Goal: Transaction & Acquisition: Purchase product/service

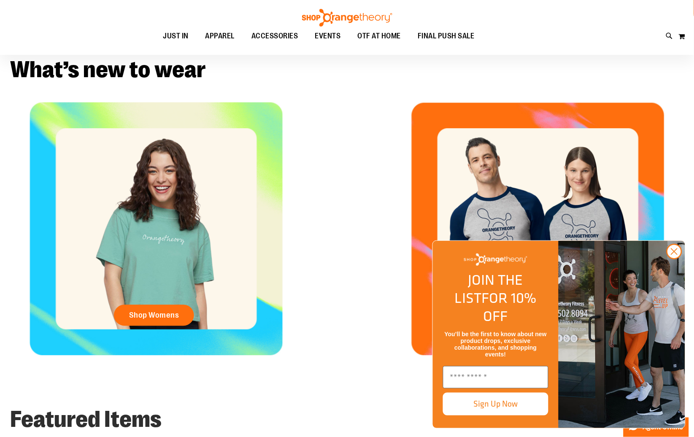
scroll to position [316, 0]
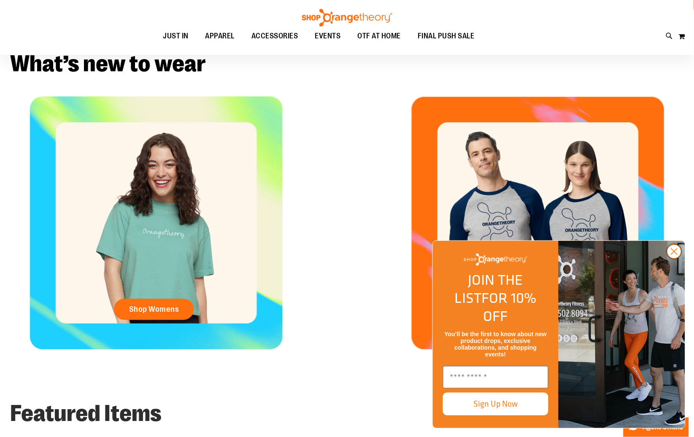
click at [680, 259] on circle "Close dialog" at bounding box center [675, 252] width 14 height 14
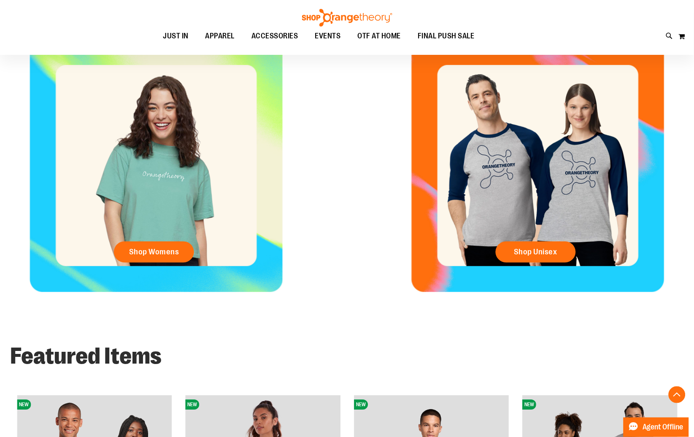
scroll to position [375, 0]
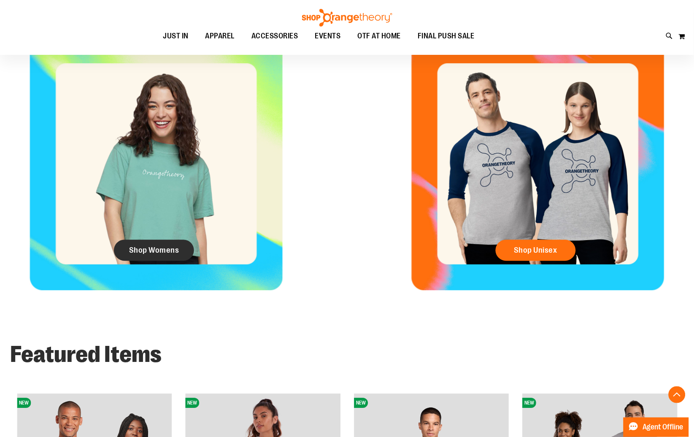
click at [160, 248] on span "Shop Womens" at bounding box center [154, 250] width 50 height 9
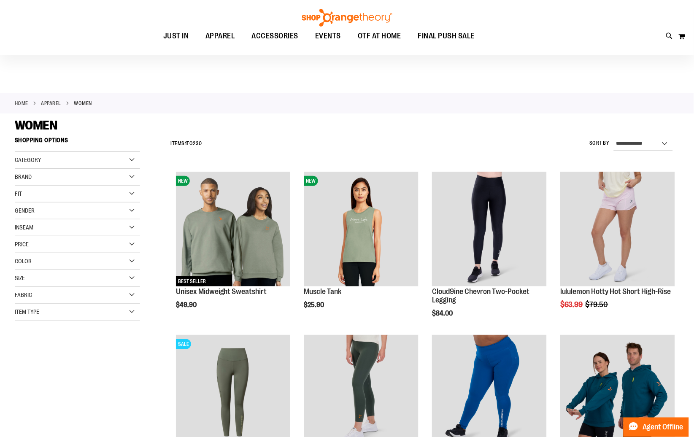
scroll to position [16, 0]
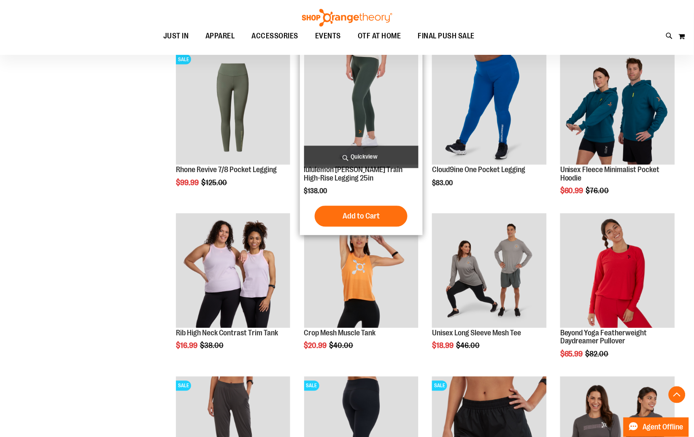
scroll to position [305, 0]
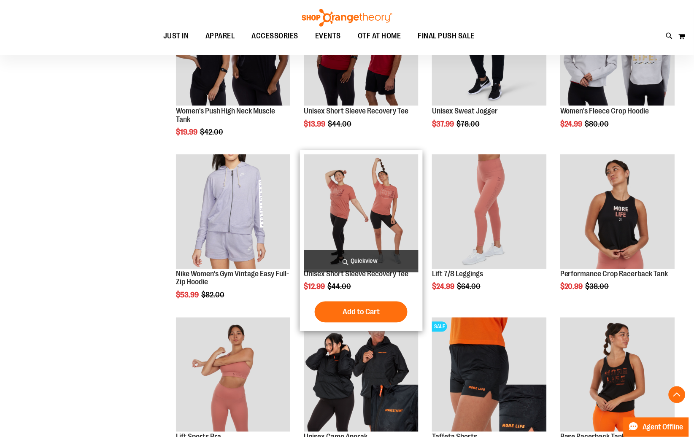
scroll to position [999, 0]
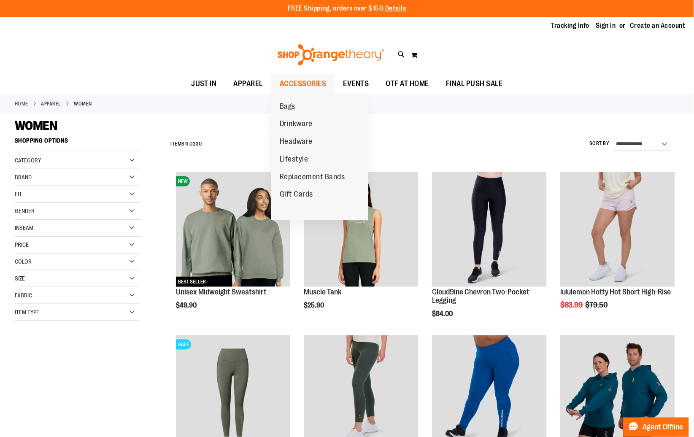
click at [306, 88] on span "ACCESSORIES" at bounding box center [303, 83] width 47 height 19
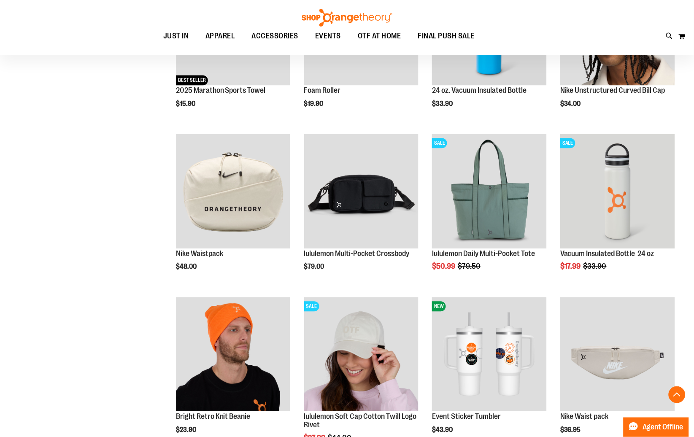
scroll to position [366, 0]
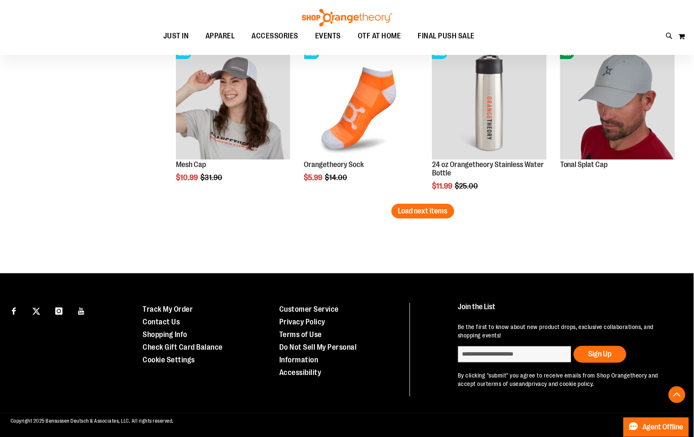
scroll to position [1432, 0]
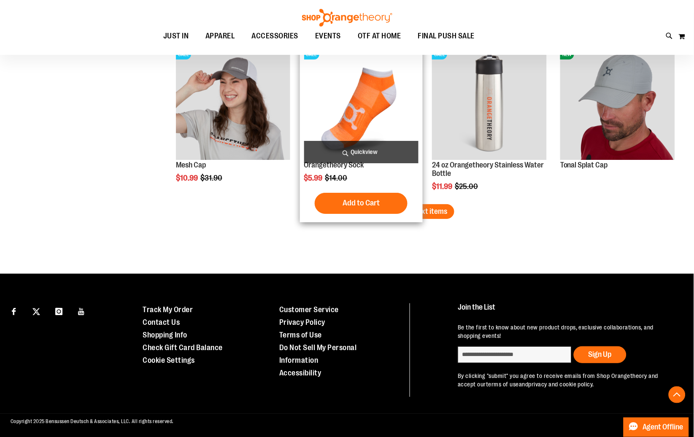
click at [417, 206] on div "Add to Cart In stock" at bounding box center [361, 203] width 115 height 21
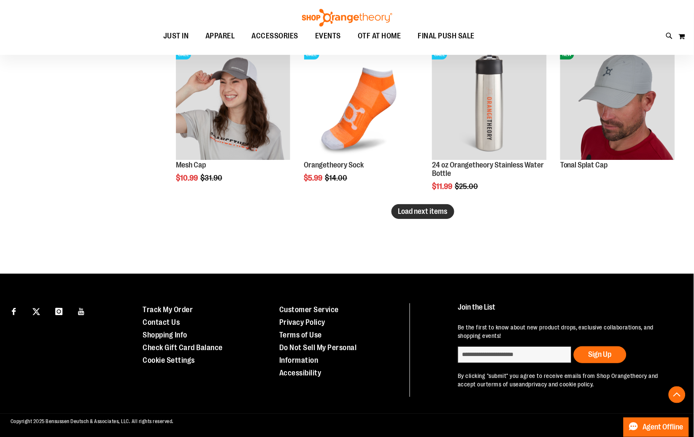
click at [446, 212] on span "Load next items" at bounding box center [422, 211] width 49 height 8
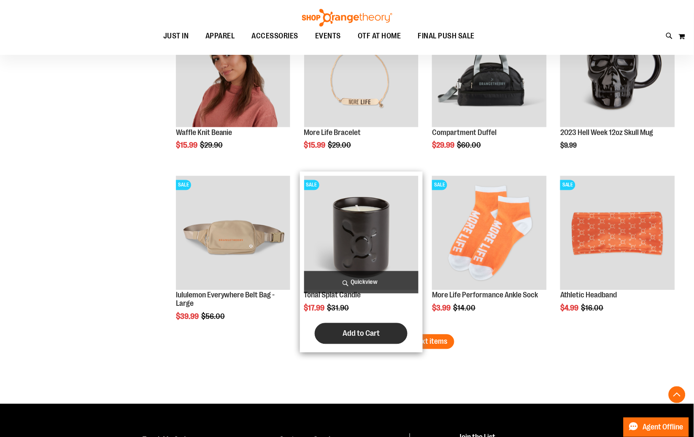
scroll to position [1792, 0]
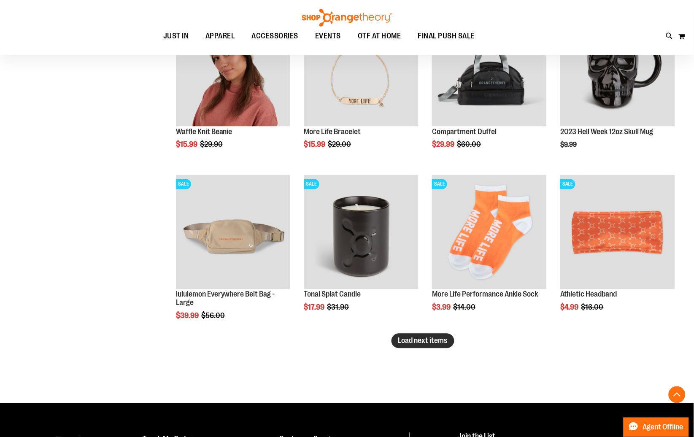
click at [440, 344] on span "Load next items" at bounding box center [422, 341] width 49 height 8
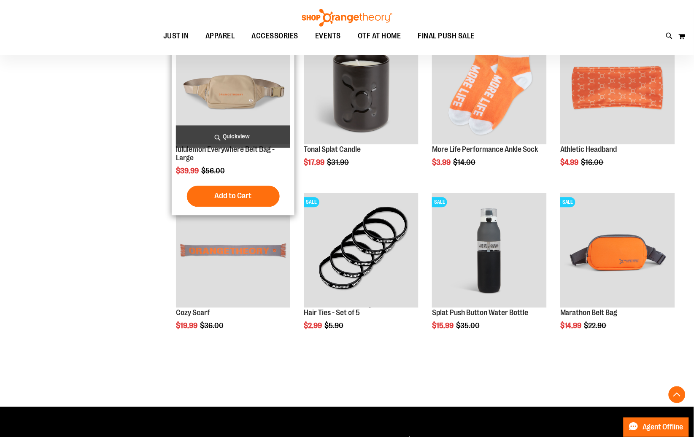
scroll to position [1943, 0]
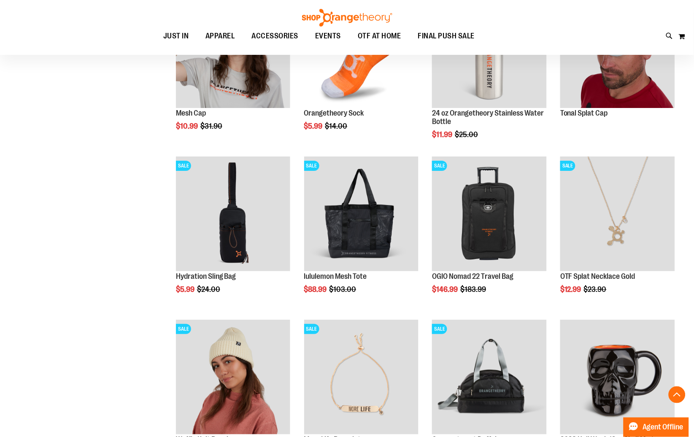
scroll to position [1319, 0]
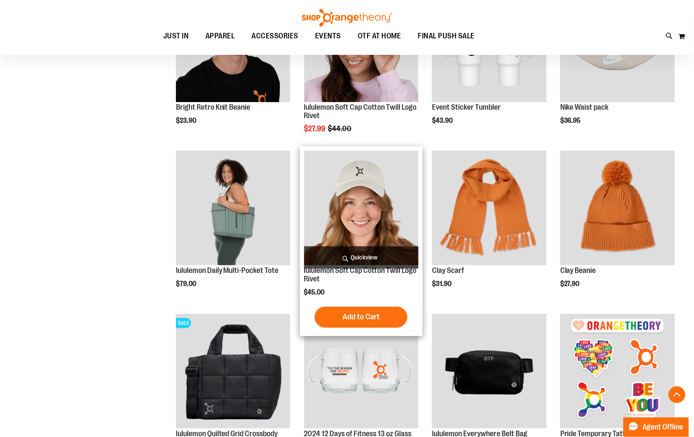
scroll to position [668, 0]
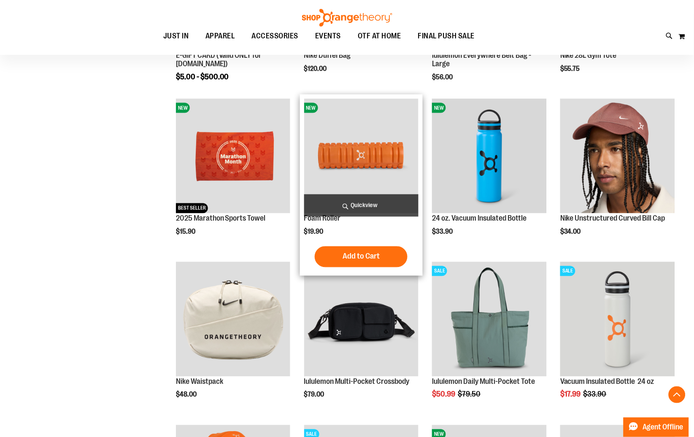
scroll to position [238, 0]
